Goal: Task Accomplishment & Management: Complete application form

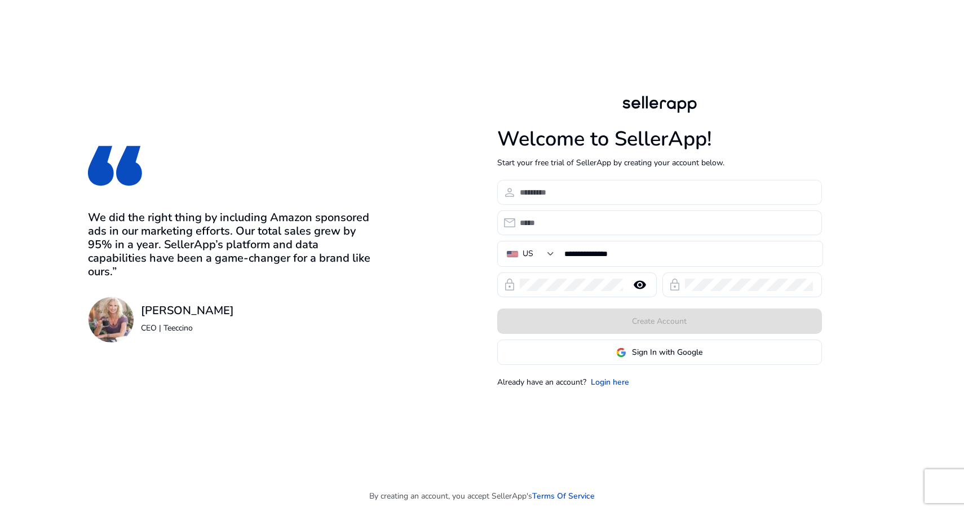
click at [570, 191] on input at bounding box center [666, 192] width 293 height 12
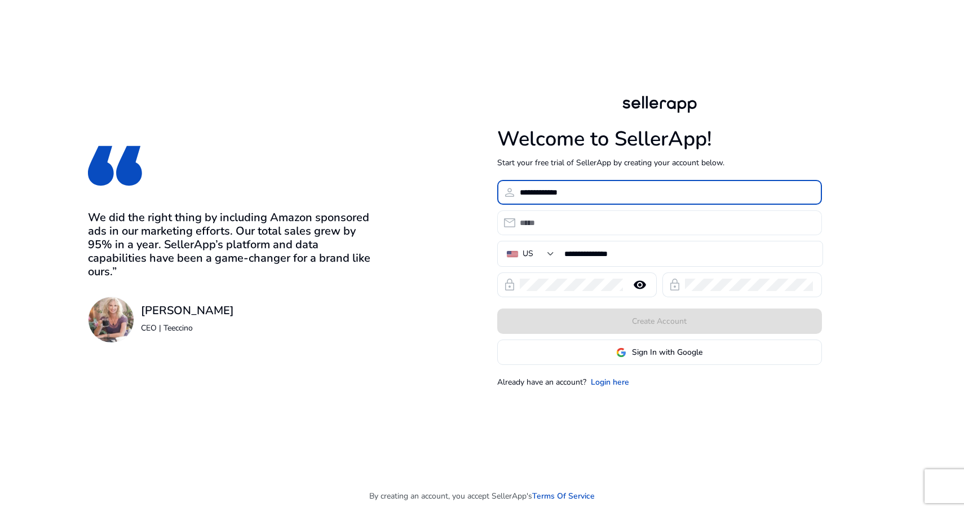
type input "**********"
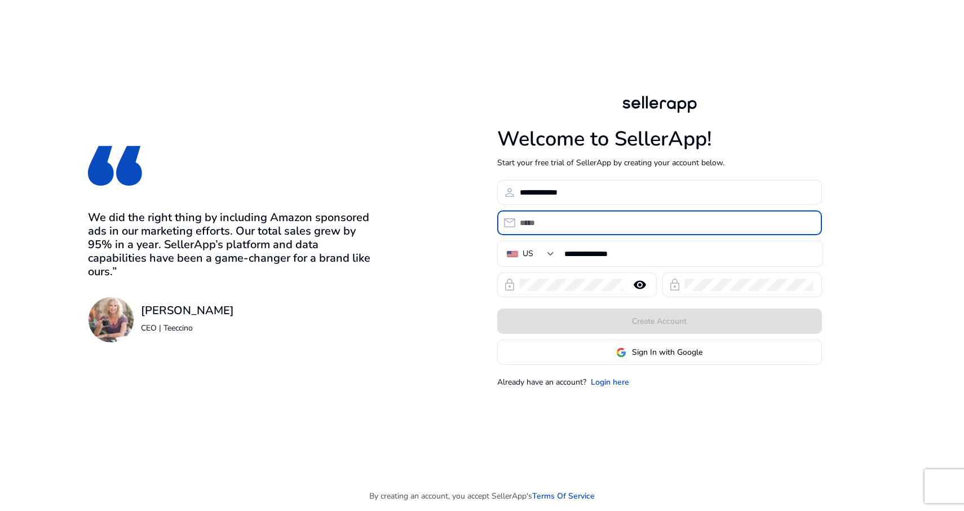
click at [537, 221] on input "email" at bounding box center [666, 223] width 293 height 12
type input "**********"
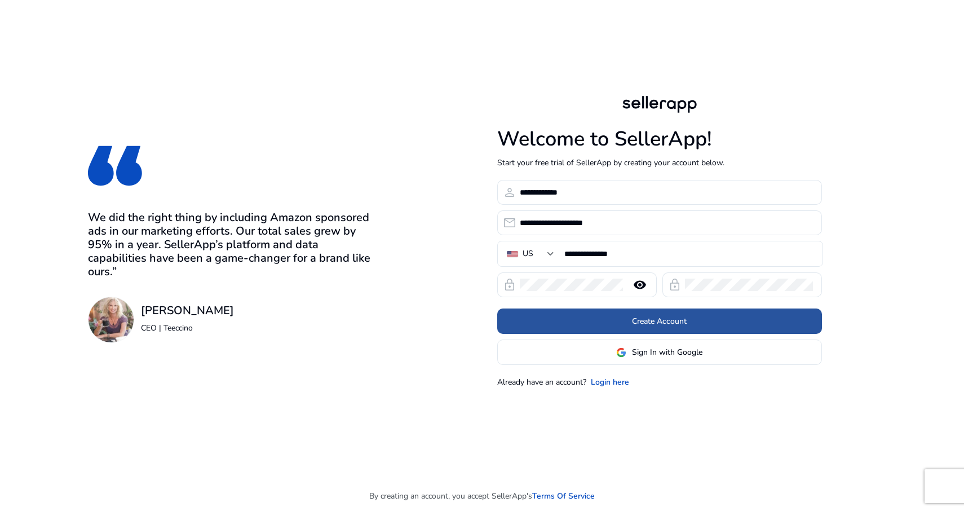
click at [660, 322] on span "Create Account" at bounding box center [659, 321] width 55 height 12
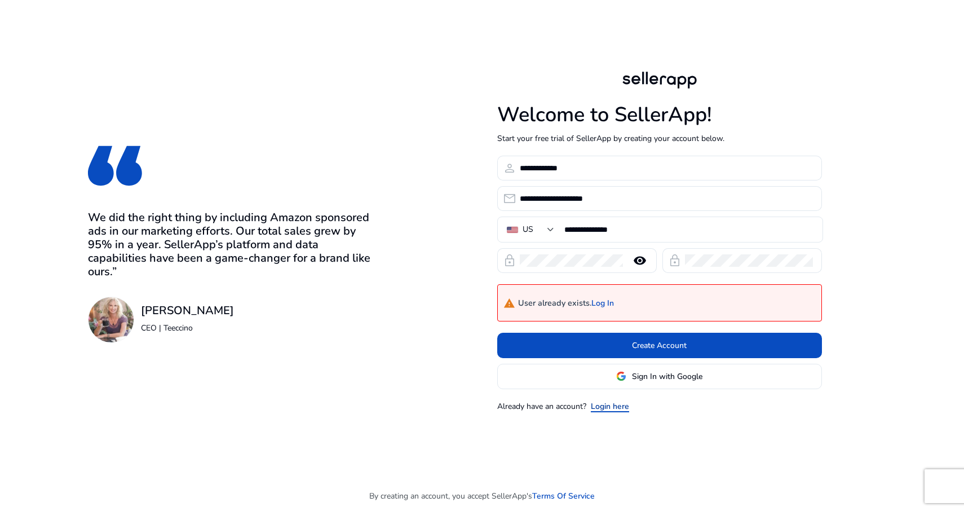
click at [609, 408] on link "Login here" at bounding box center [610, 406] width 38 height 12
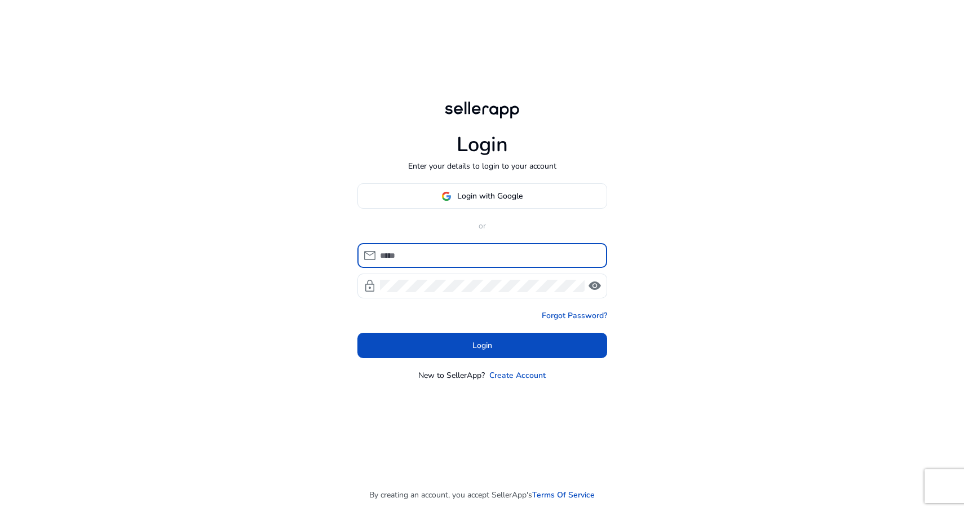
type input "**********"
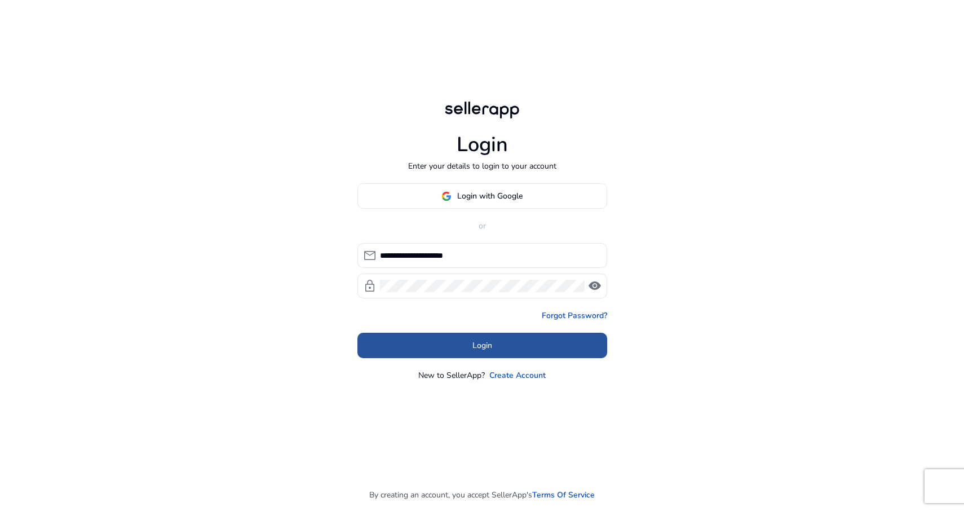
click at [479, 343] on span "Login" at bounding box center [483, 346] width 20 height 12
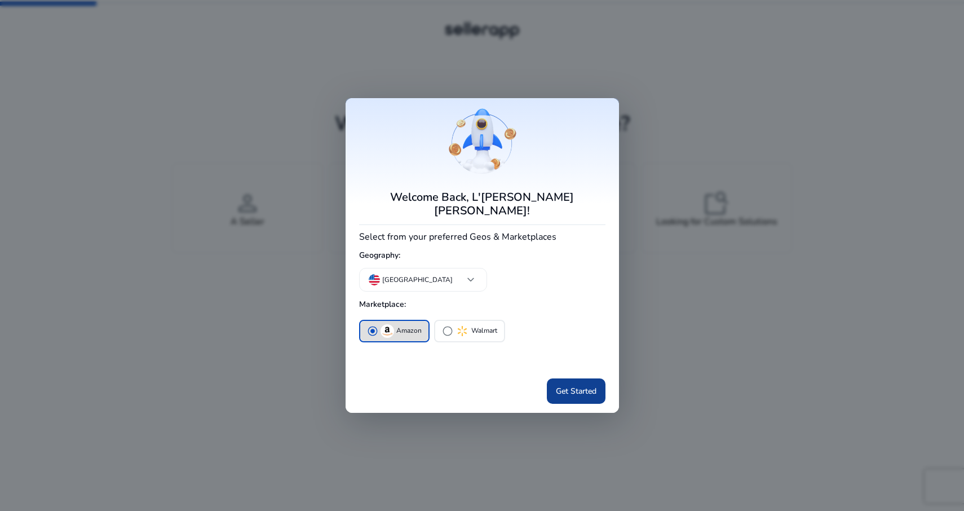
click at [574, 387] on span "Get Started" at bounding box center [576, 391] width 41 height 12
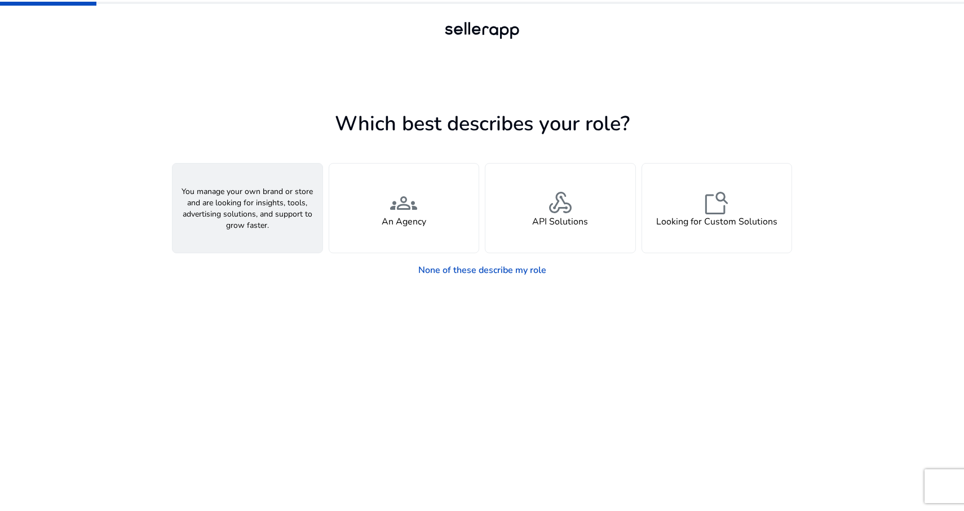
click at [248, 228] on div "person A Seller" at bounding box center [248, 208] width 150 height 89
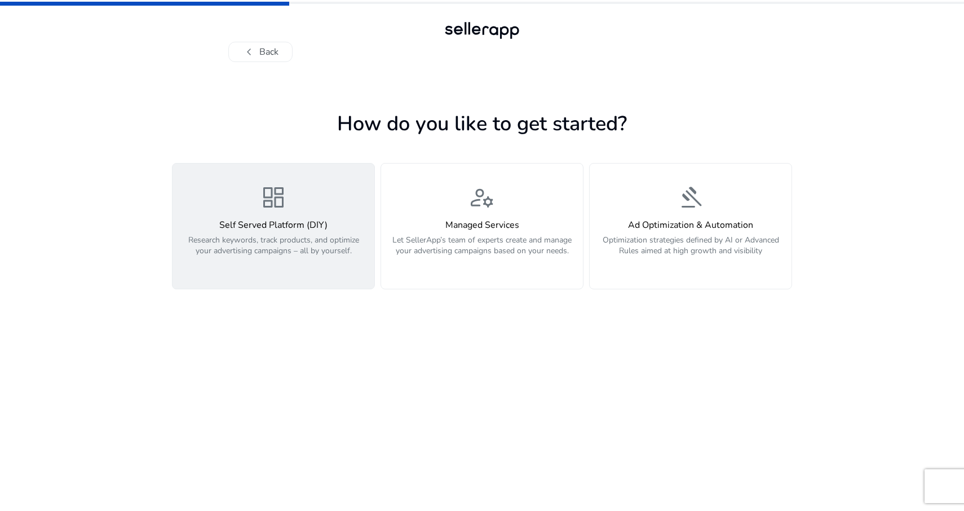
click at [313, 237] on p "Research keywords, track products, and optimize your advertising campaigns – al…" at bounding box center [273, 252] width 188 height 34
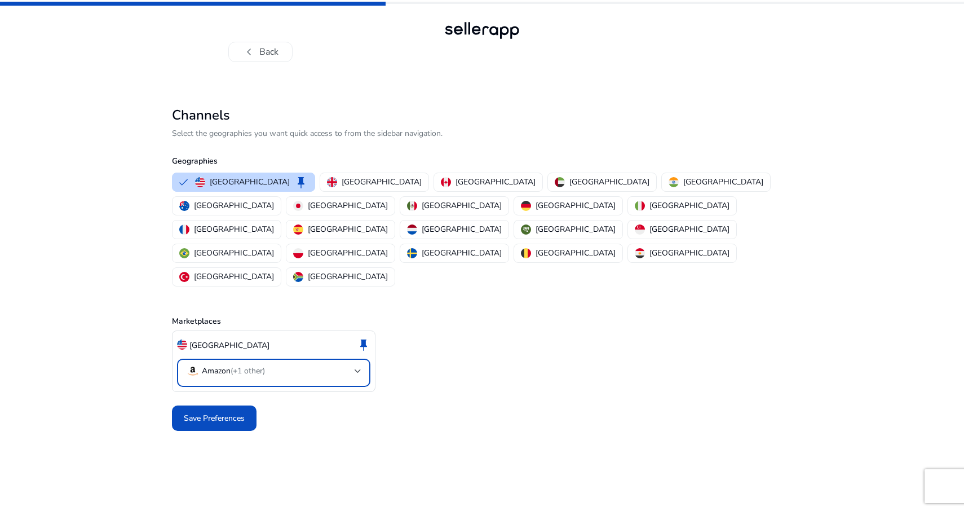
click at [357, 369] on div at bounding box center [358, 371] width 7 height 5
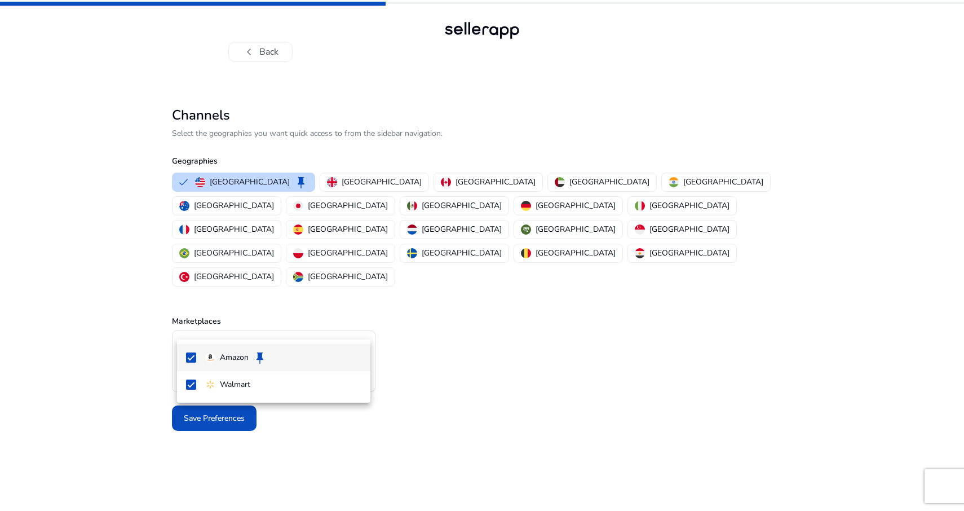
click at [357, 324] on div at bounding box center [482, 255] width 964 height 511
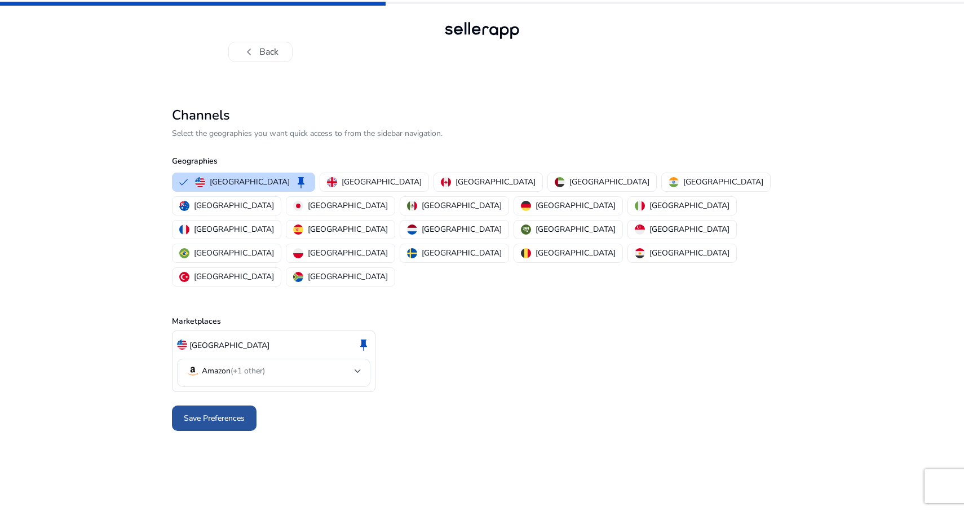
click at [236, 412] on span "Save Preferences" at bounding box center [214, 418] width 61 height 12
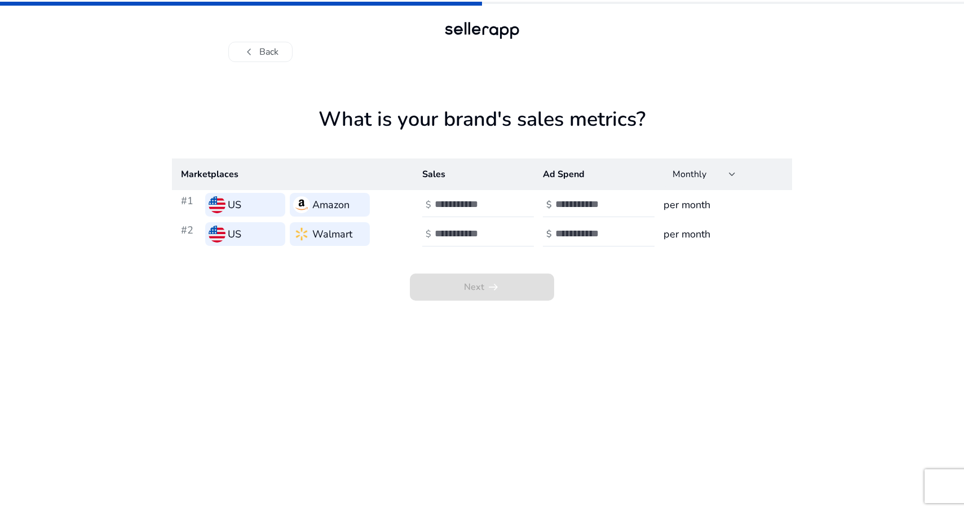
click at [342, 209] on h3 "Amazon" at bounding box center [330, 205] width 37 height 16
click at [731, 177] on div at bounding box center [732, 175] width 7 height 14
click at [706, 208] on span "Monthly" at bounding box center [695, 205] width 44 height 12
